Goal: Task Accomplishment & Management: Complete application form

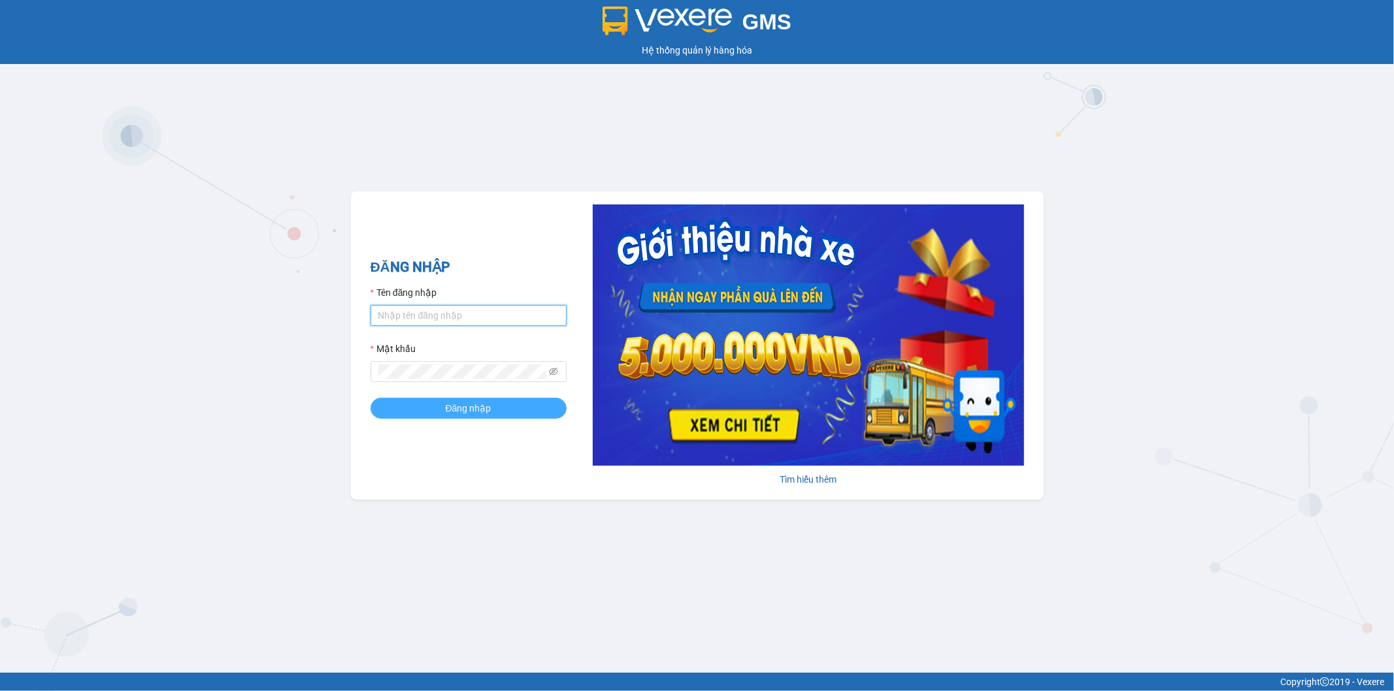
type input "thanhhoai.huynhgia"
click at [421, 405] on button "Đăng nhập" at bounding box center [468, 408] width 196 height 21
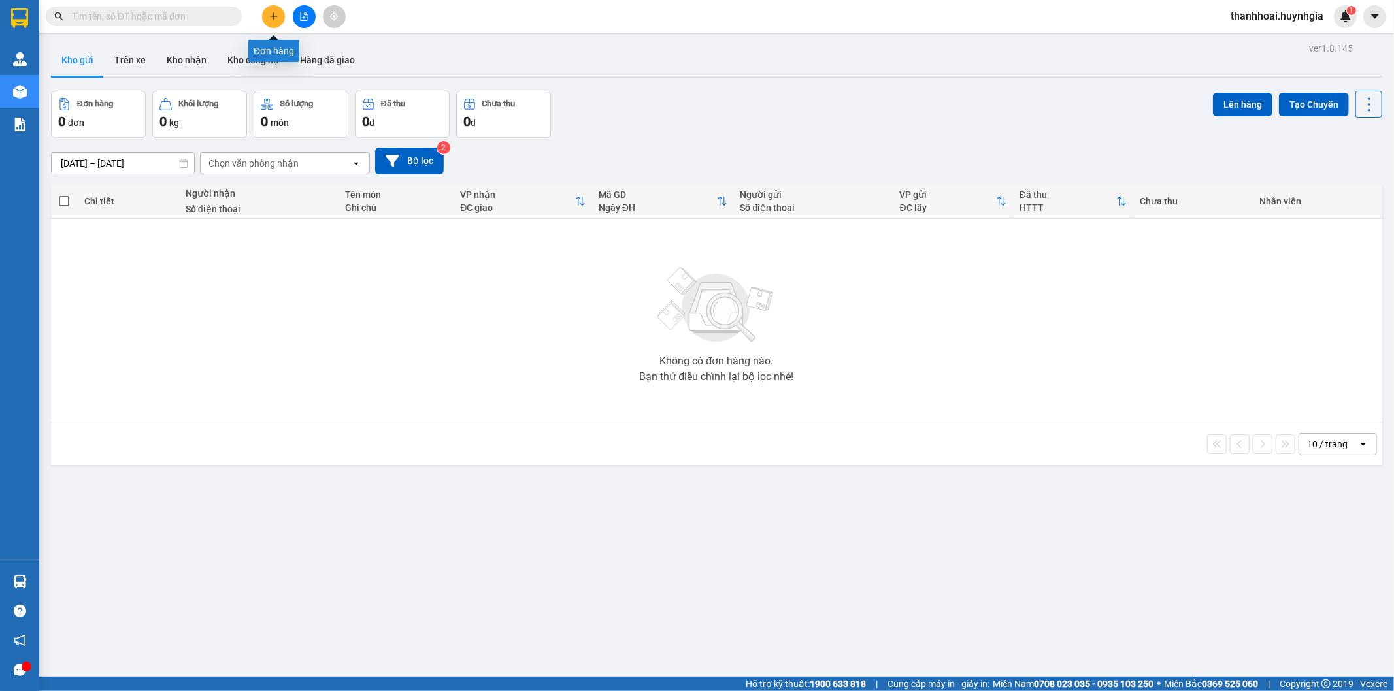
click at [272, 20] on icon "plus" at bounding box center [273, 16] width 9 height 9
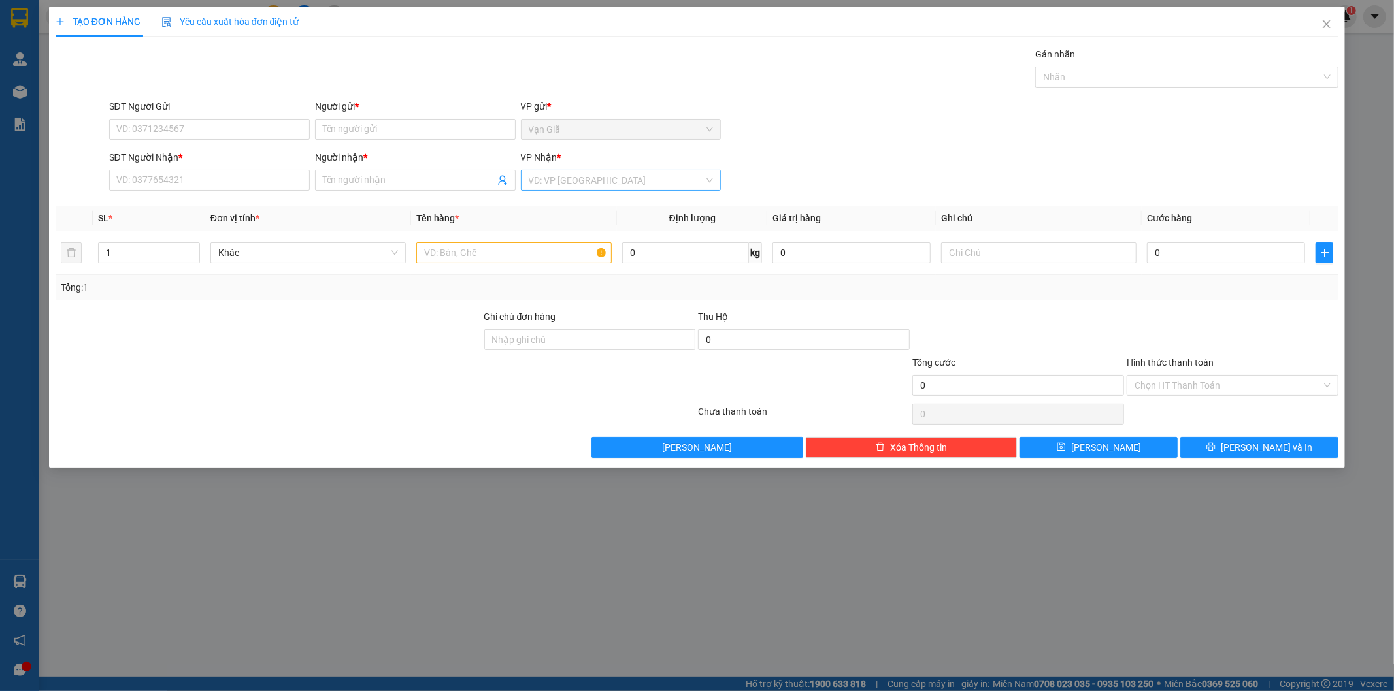
click at [563, 189] on input "search" at bounding box center [617, 181] width 176 height 20
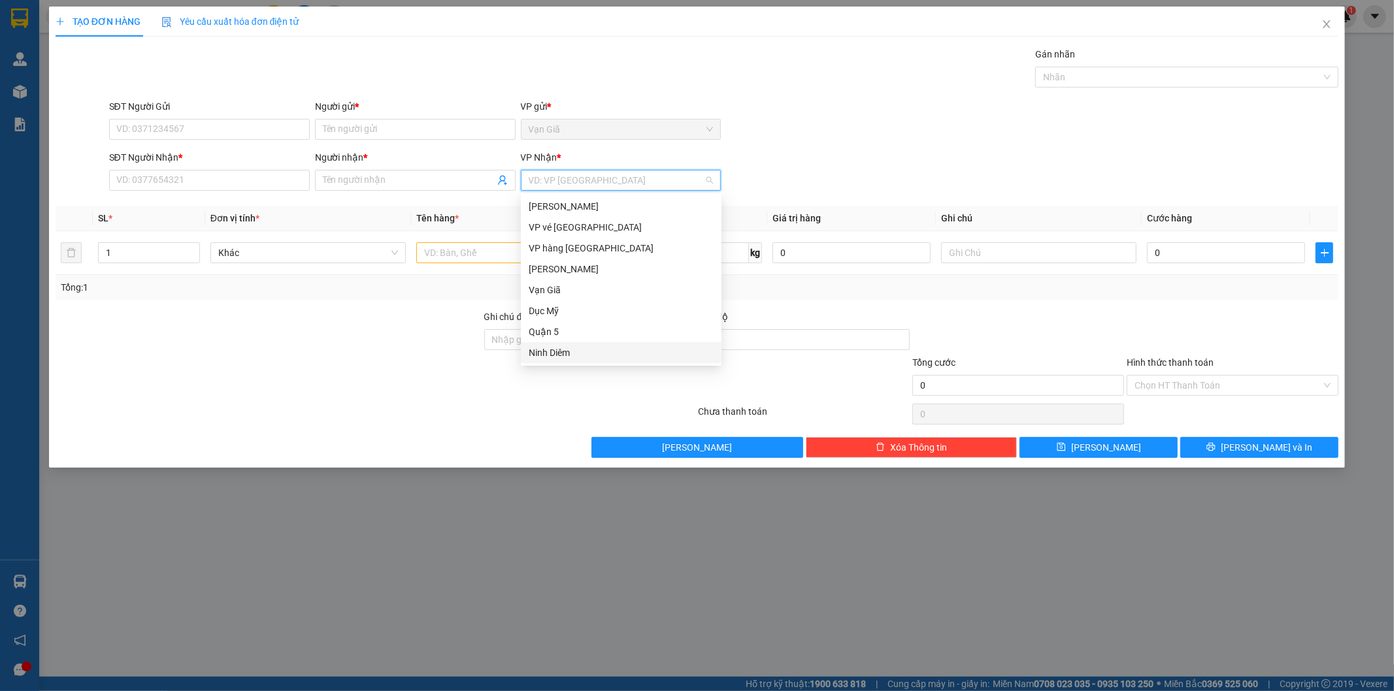
click at [824, 152] on div "SĐT Người Nhận * VD: 0377654321 Người nhận * Tên người nhận VP Nhận * VD: VP Sà…" at bounding box center [723, 173] width 1235 height 46
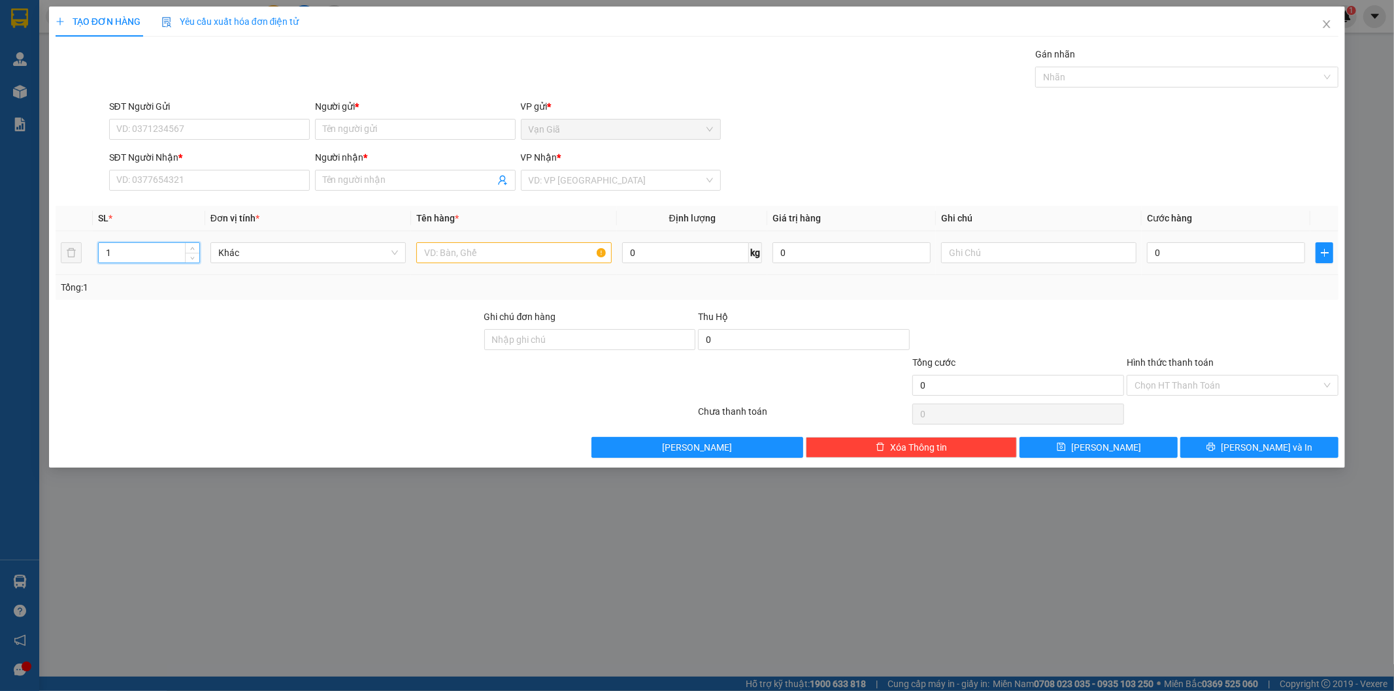
drag, startPoint x: 125, startPoint y: 257, endPoint x: 101, endPoint y: 260, distance: 25.0
click at [101, 260] on input "1" at bounding box center [149, 253] width 101 height 20
click at [1239, 387] on input "Hình thức thanh toán" at bounding box center [1227, 386] width 187 height 20
click at [1219, 320] on div at bounding box center [1232, 333] width 214 height 46
click at [1213, 384] on input "Hình thức thanh toán" at bounding box center [1227, 386] width 187 height 20
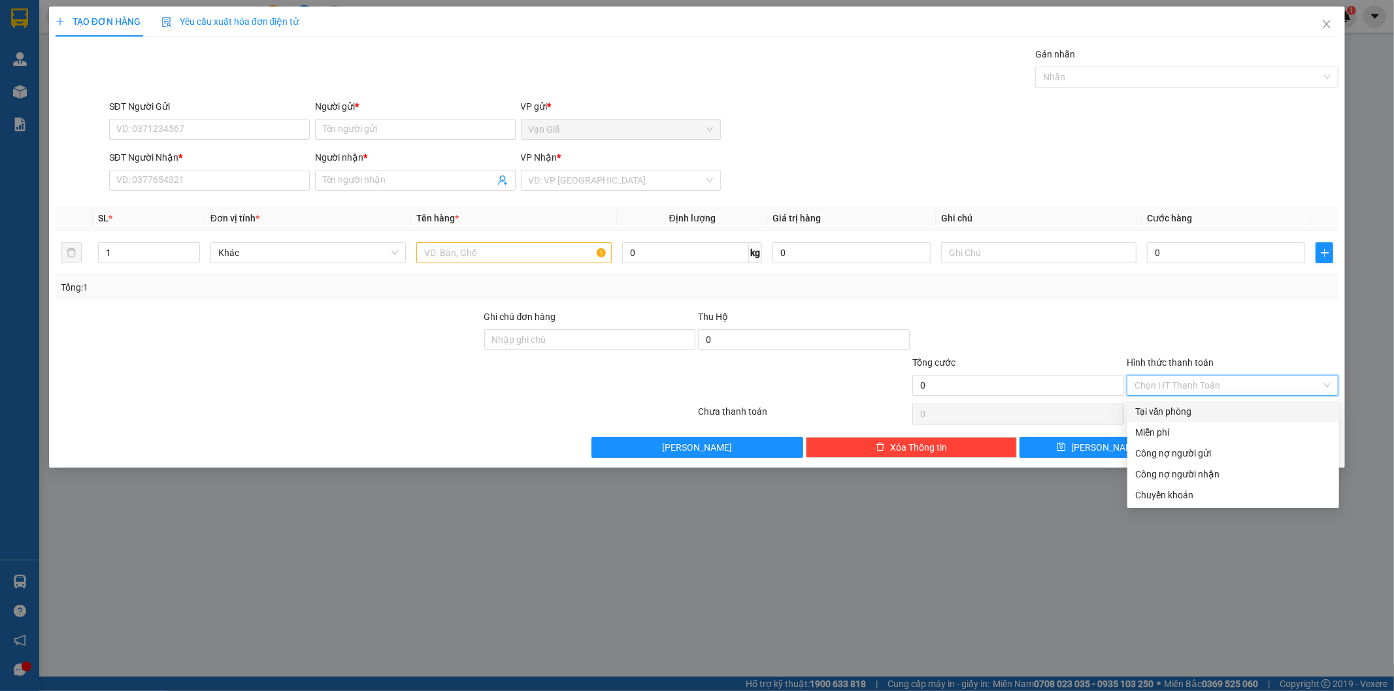
click at [1229, 299] on div "Tổng: 1" at bounding box center [697, 287] width 1283 height 25
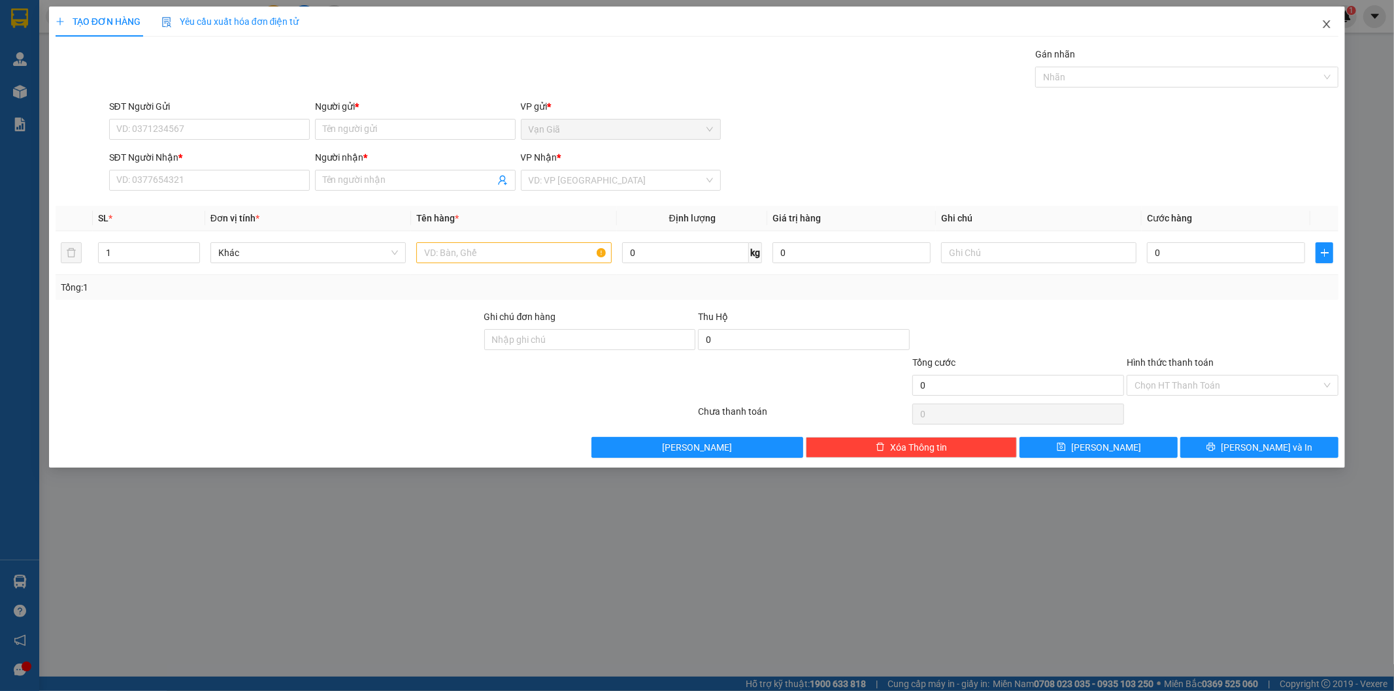
click at [1323, 20] on icon "close" at bounding box center [1326, 24] width 10 height 10
